Goal: Information Seeking & Learning: Obtain resource

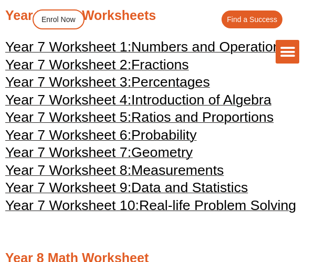
scroll to position [2578, 0]
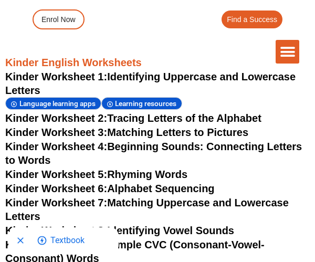
scroll to position [537, 0]
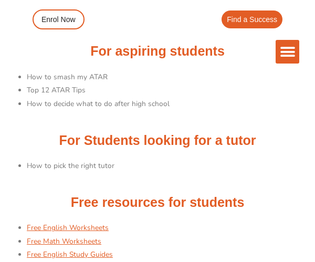
scroll to position [154, 0]
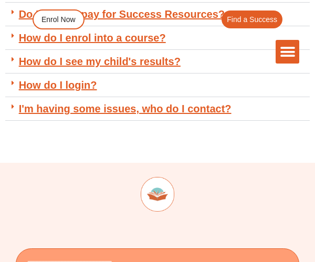
scroll to position [2437, 0]
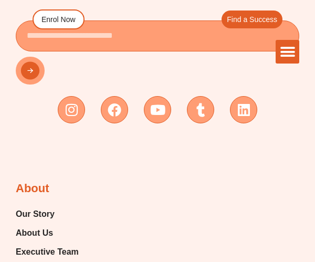
scroll to position [723, 0]
